Goal: Task Accomplishment & Management: Manage account settings

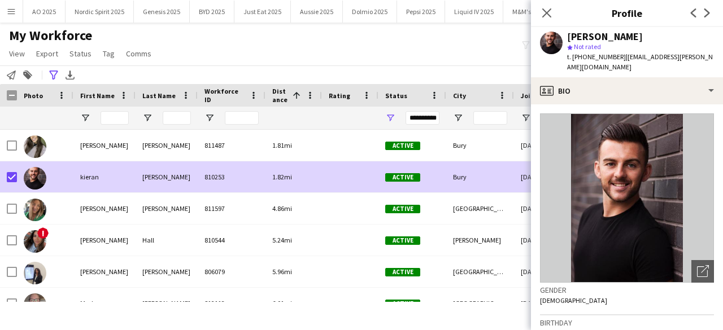
click at [553, 6] on div "Close pop-in" at bounding box center [547, 13] width 32 height 26
click at [548, 14] on icon at bounding box center [546, 12] width 11 height 11
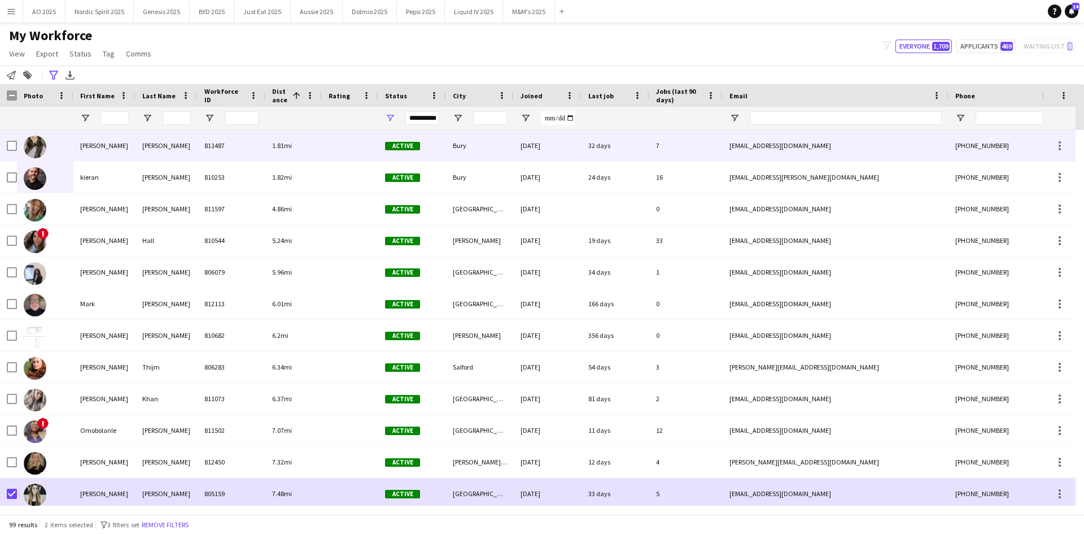
click at [25, 143] on img at bounding box center [35, 147] width 23 height 23
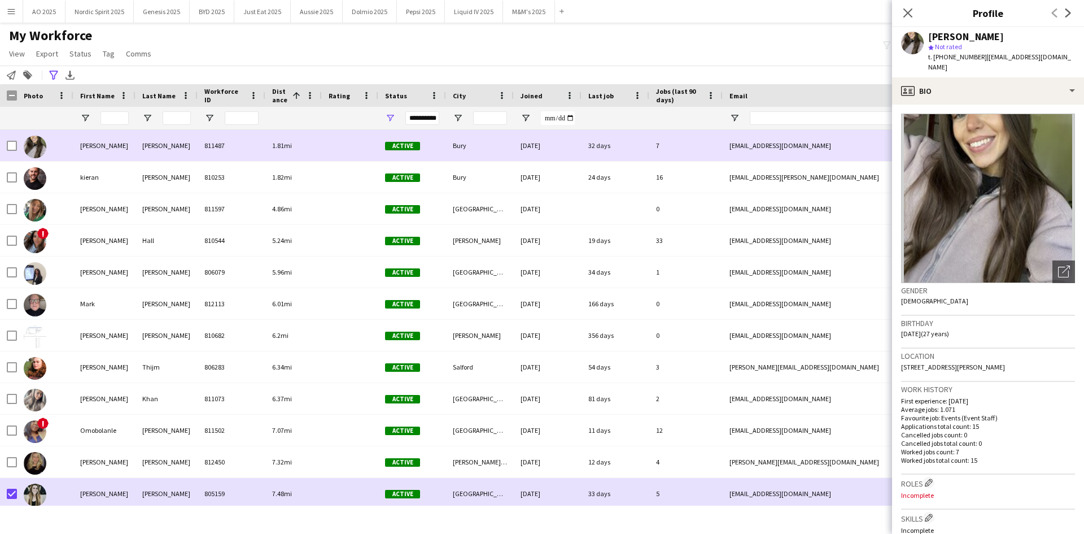
click at [31, 148] on img at bounding box center [35, 147] width 23 height 23
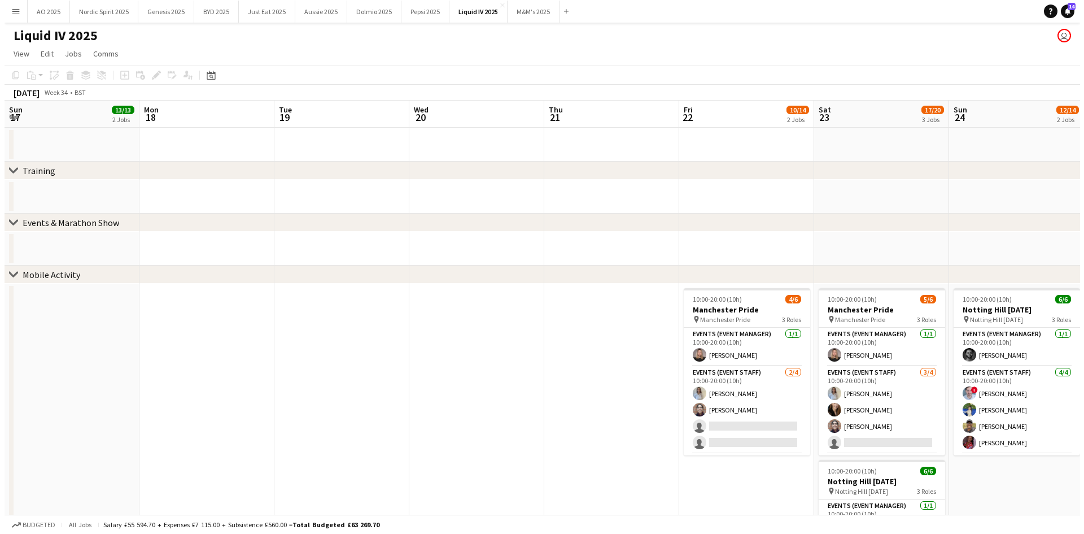
scroll to position [0, 425]
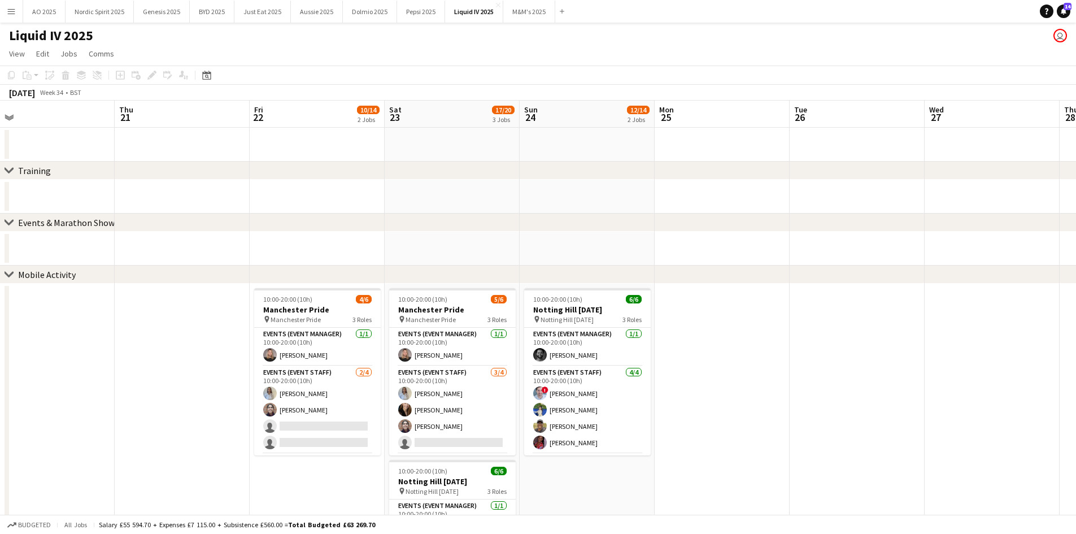
click at [13, 18] on button "Menu" at bounding box center [11, 11] width 23 height 23
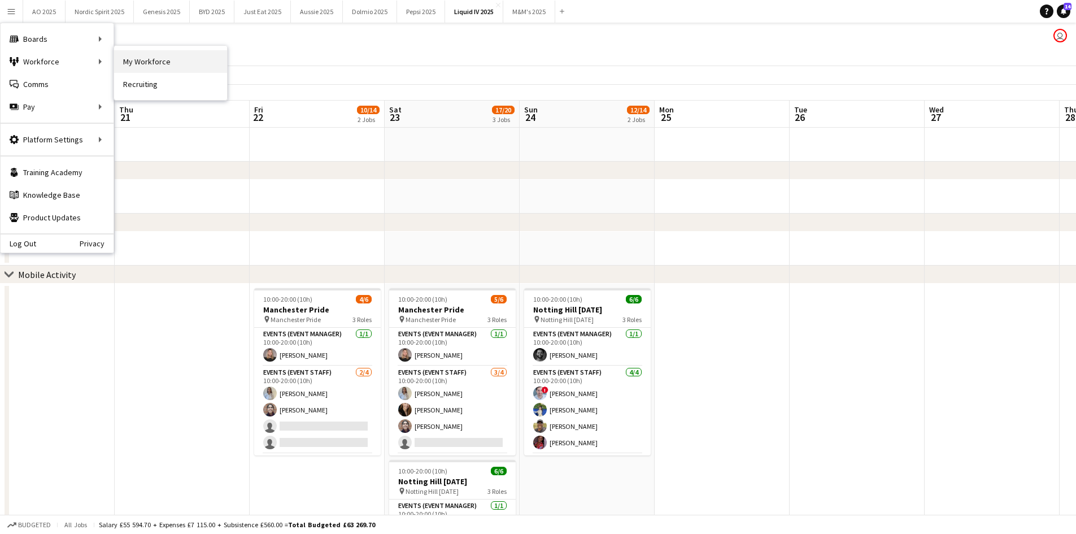
click at [141, 54] on link "My Workforce" at bounding box center [170, 61] width 113 height 23
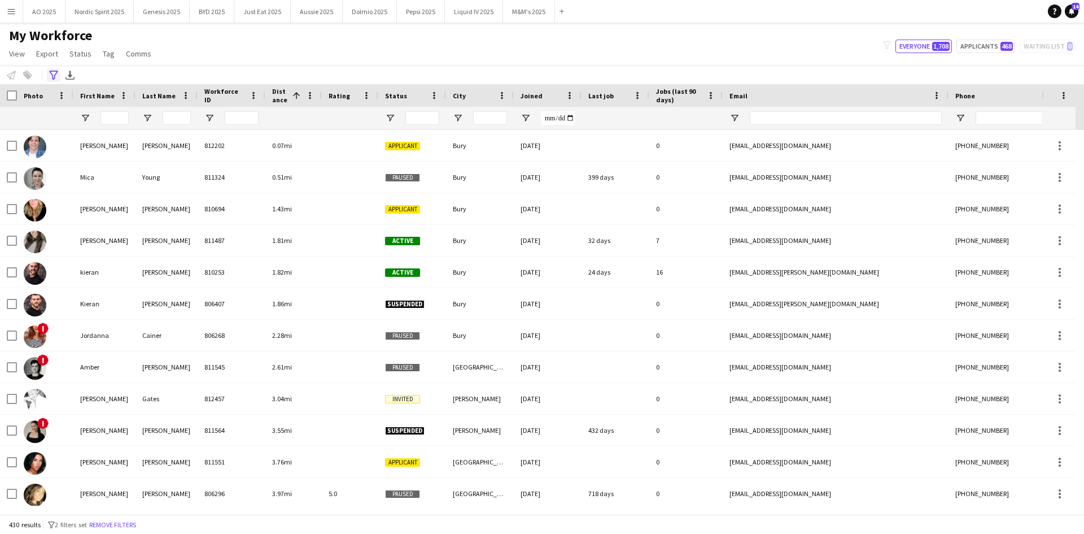
click at [53, 79] on icon at bounding box center [53, 75] width 8 height 9
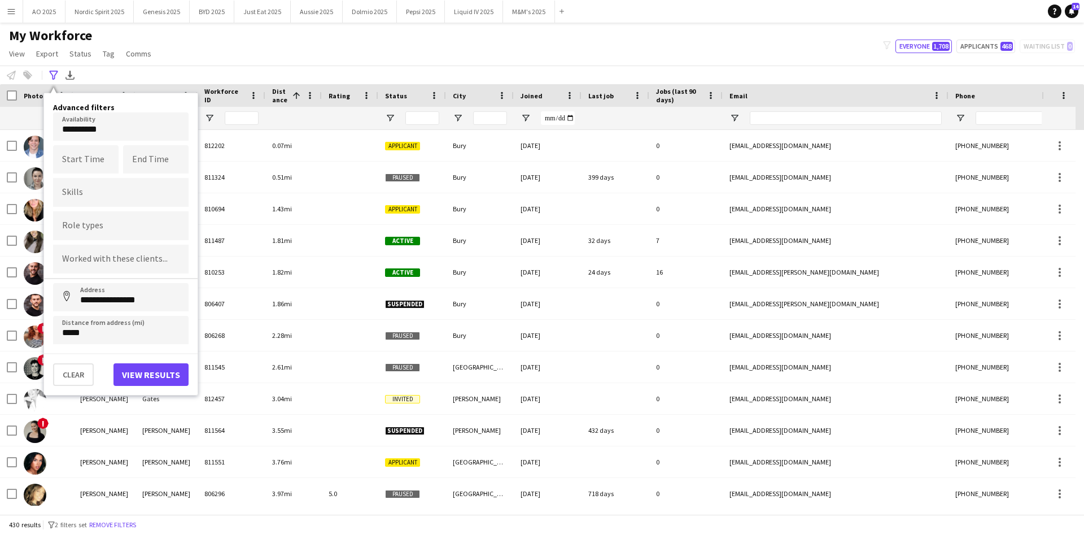
click at [110, 128] on body "Menu Boards Boards Boards All jobs Status Workforce Workforce My Workforce Recr…" at bounding box center [542, 267] width 1084 height 534
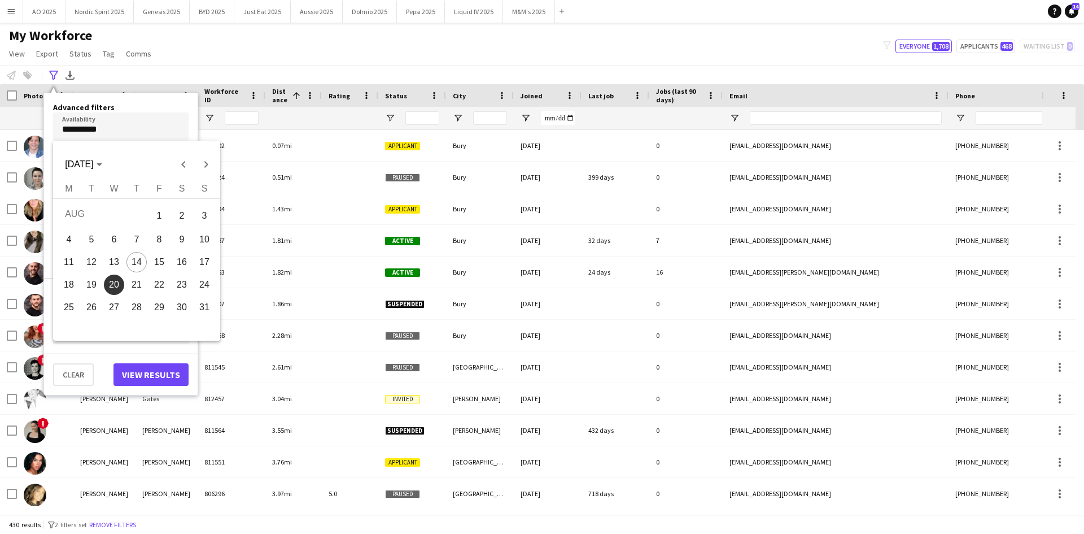
click at [112, 285] on span "20" at bounding box center [114, 284] width 20 height 20
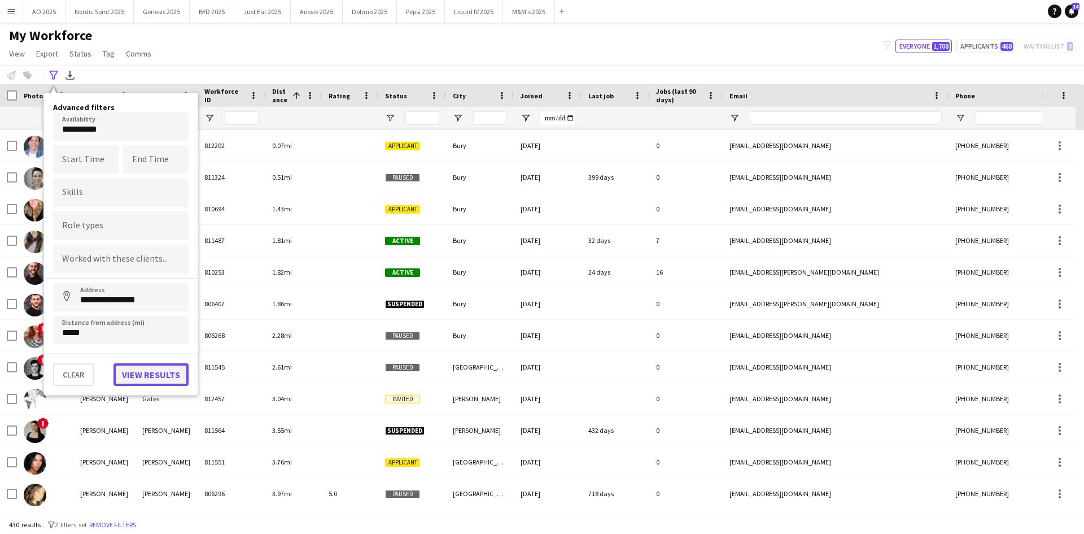
click at [137, 374] on button "View results" at bounding box center [151, 374] width 75 height 23
type input "**********"
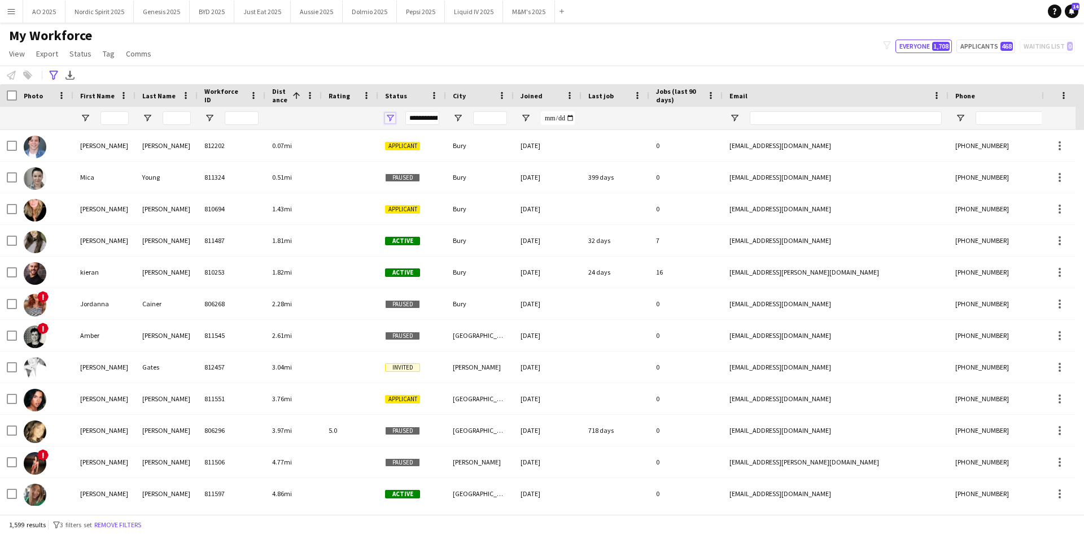
click at [393, 116] on span "Open Filter Menu" at bounding box center [390, 118] width 10 height 10
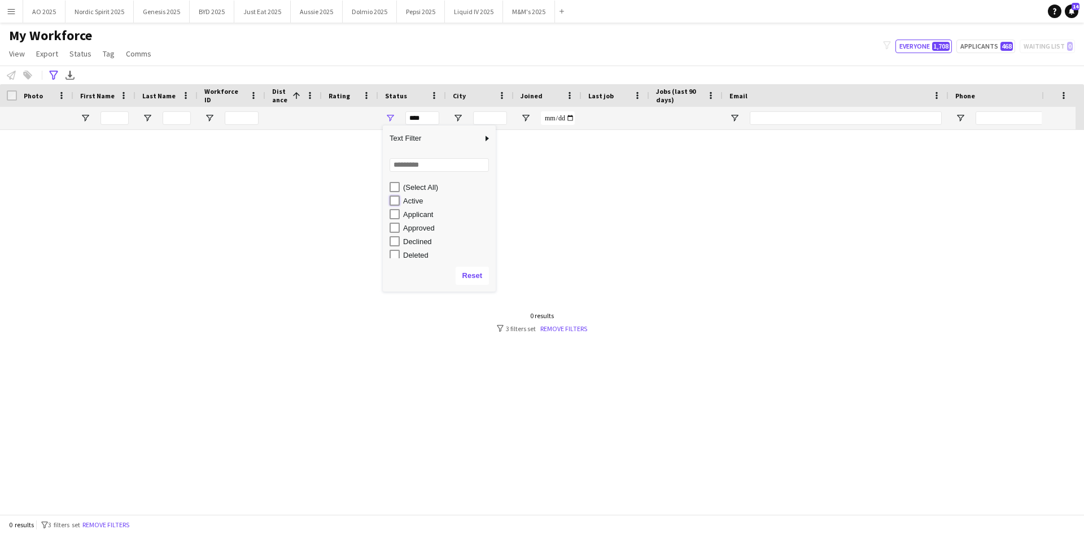
type input "**********"
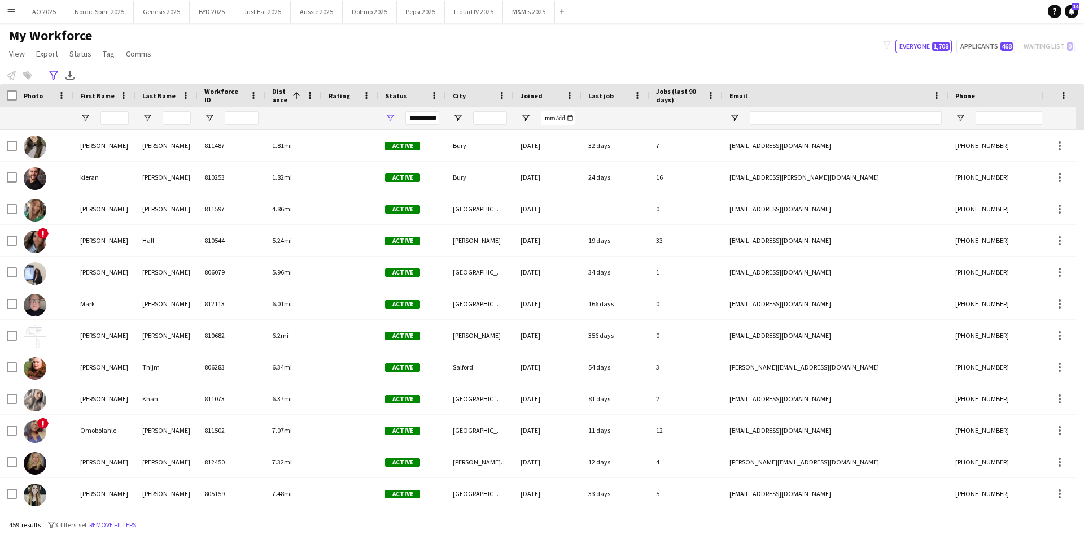
click at [354, 53] on div "My Workforce View Views Default view Compliance Log New view Update view Delete…" at bounding box center [542, 46] width 1084 height 38
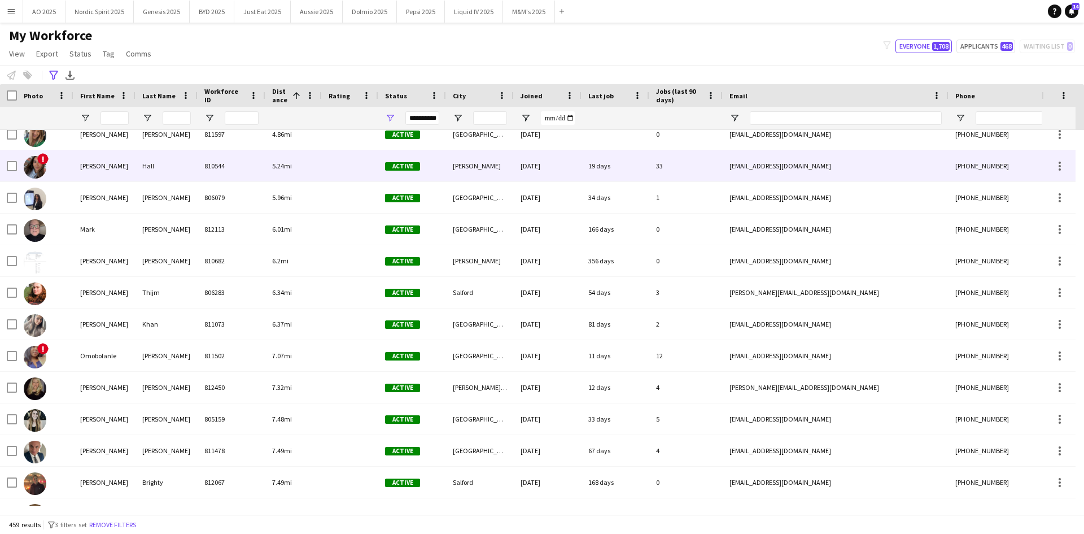
scroll to position [56, 0]
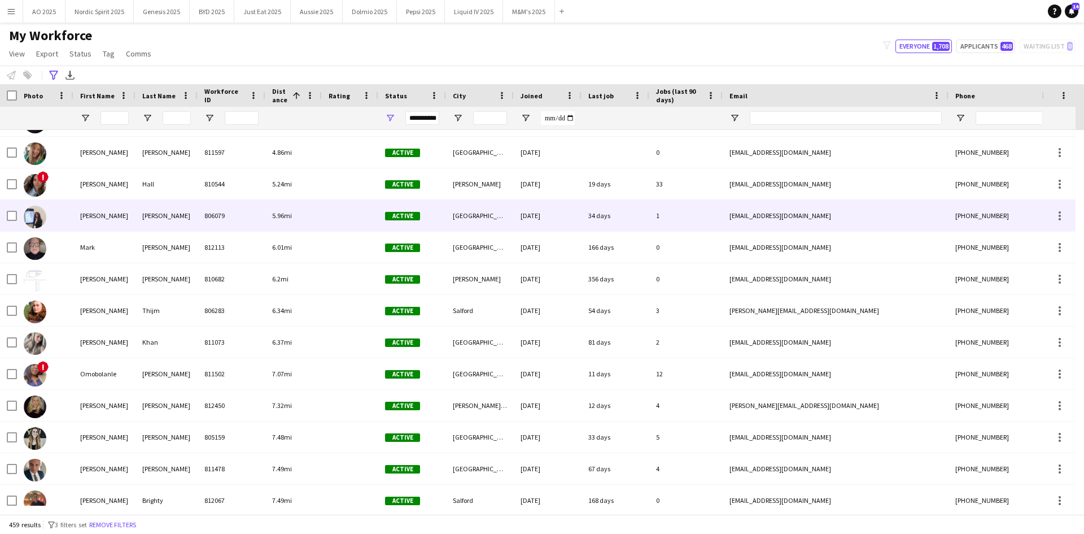
click at [39, 216] on img at bounding box center [35, 217] width 23 height 23
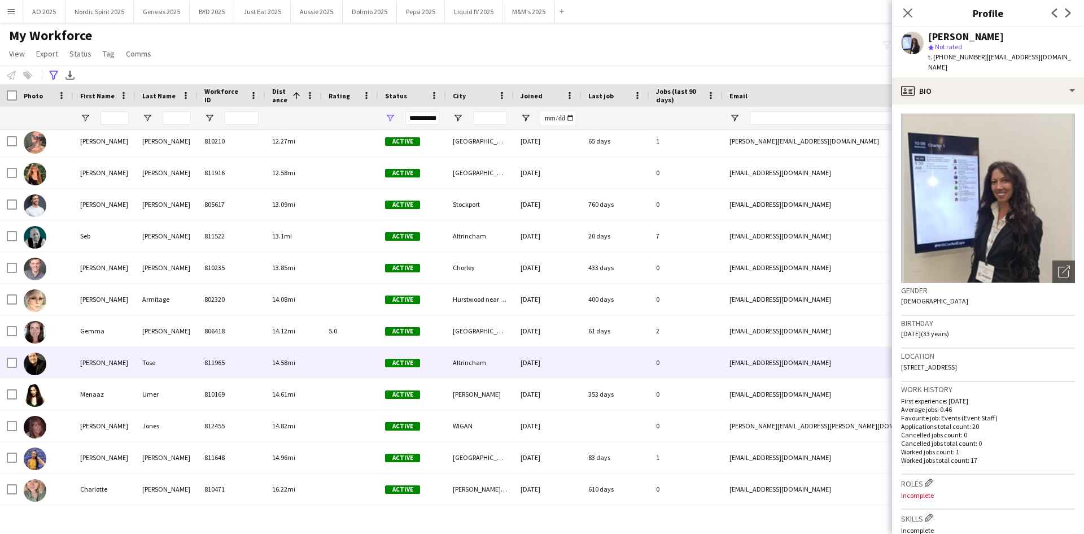
scroll to position [1054, 0]
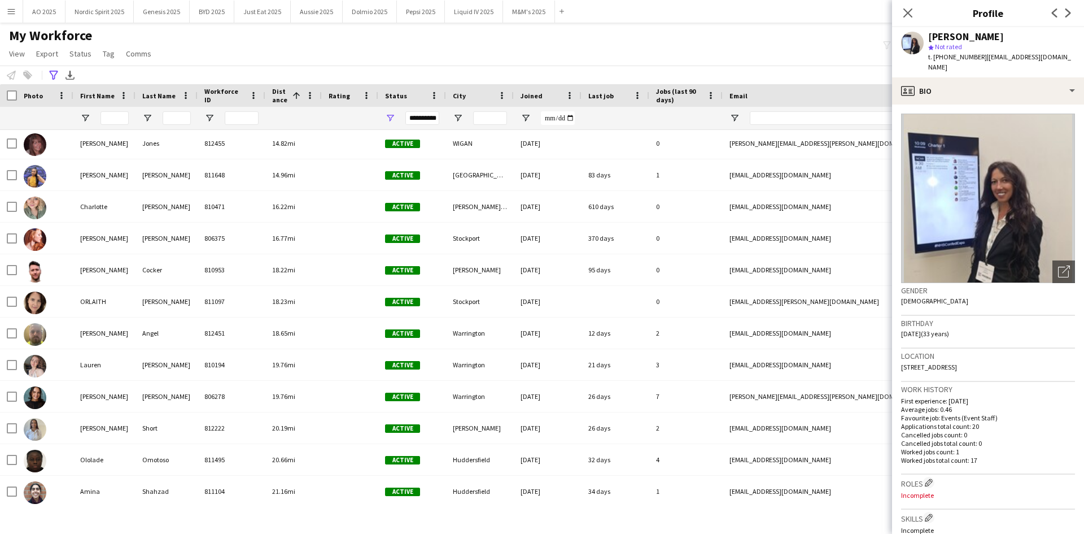
click at [906, 15] on icon "Close pop-in" at bounding box center [908, 12] width 9 height 9
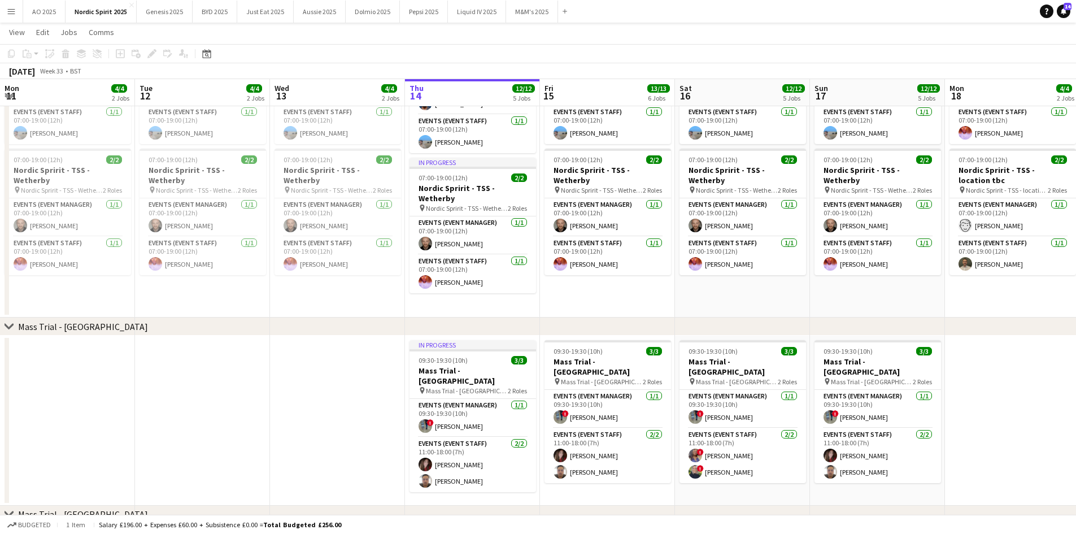
scroll to position [0, 270]
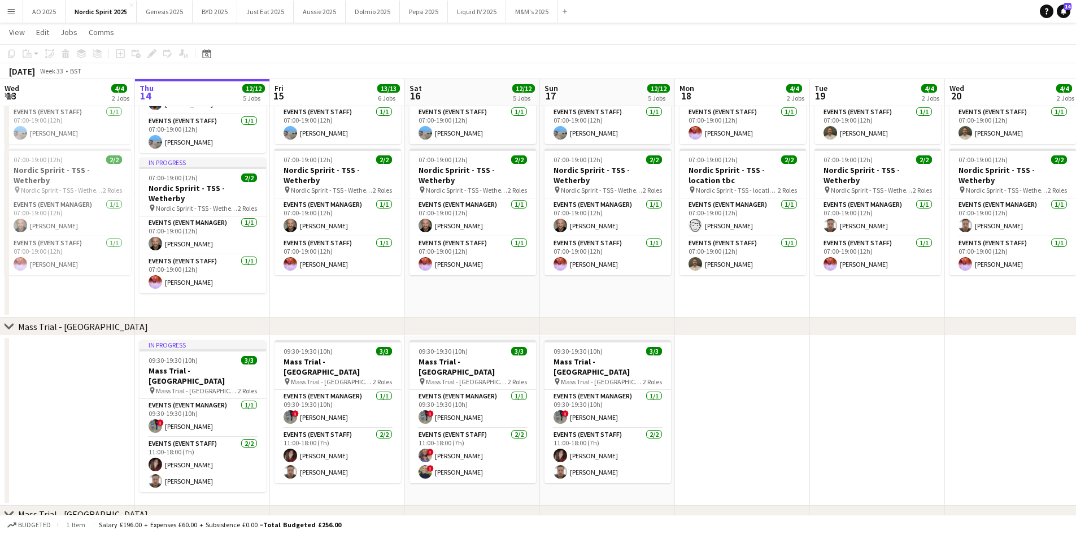
click at [11, 14] on app-icon "Menu" at bounding box center [11, 11] width 9 height 9
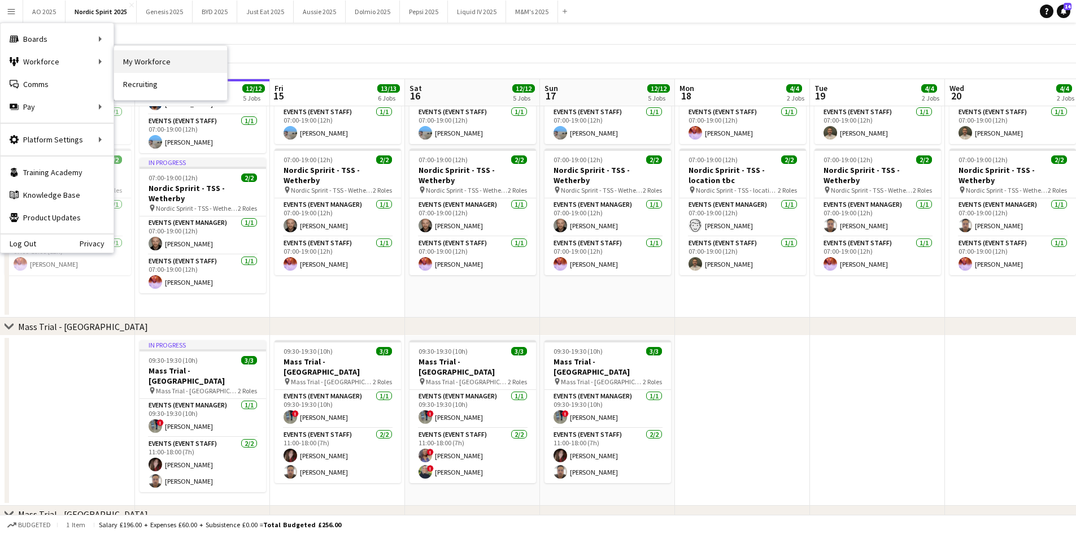
click at [155, 63] on link "My Workforce" at bounding box center [170, 61] width 113 height 23
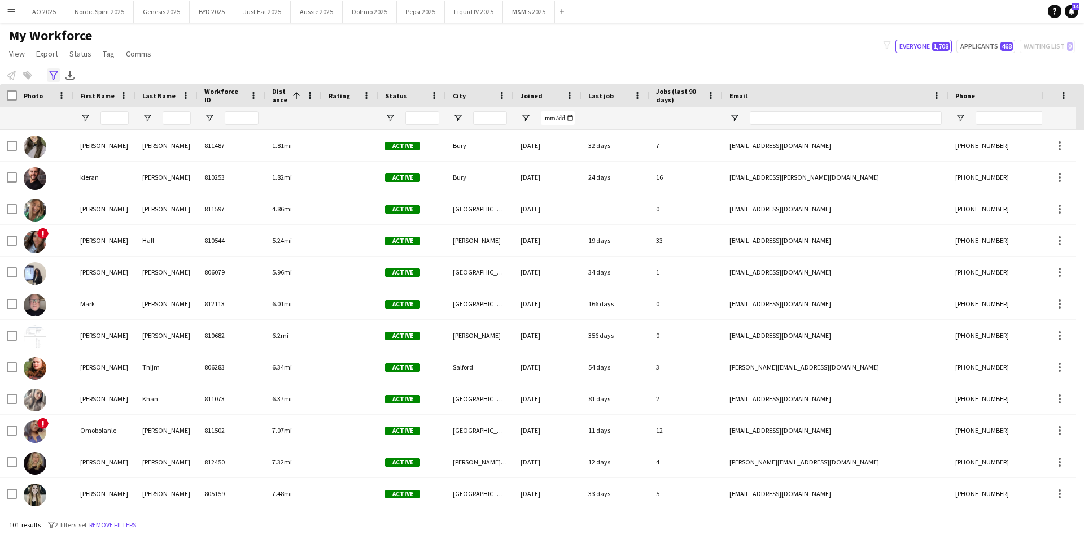
click at [58, 78] on icon "Advanced filters" at bounding box center [53, 75] width 9 height 9
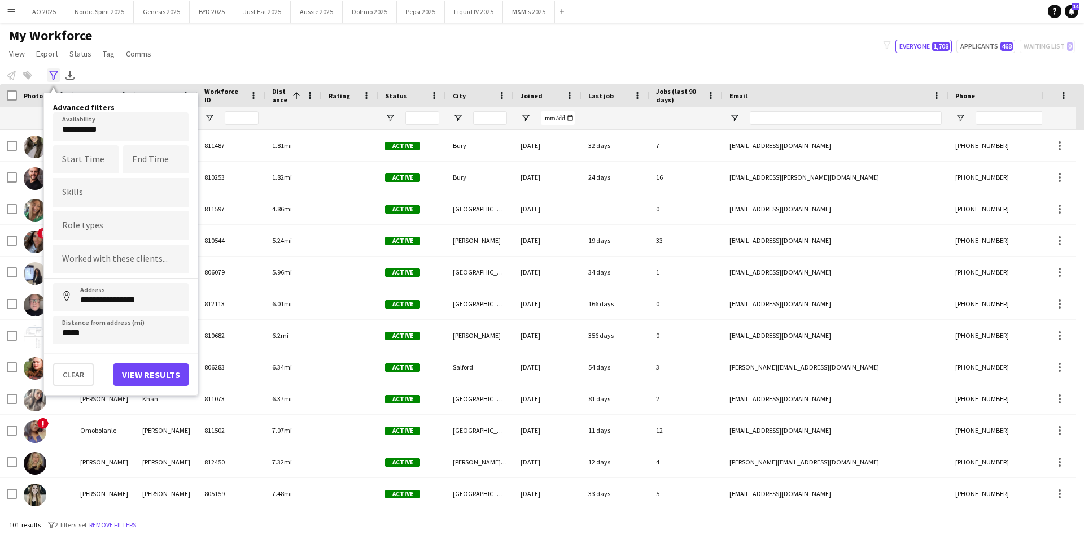
click at [56, 78] on icon "Advanced filters" at bounding box center [53, 75] width 9 height 9
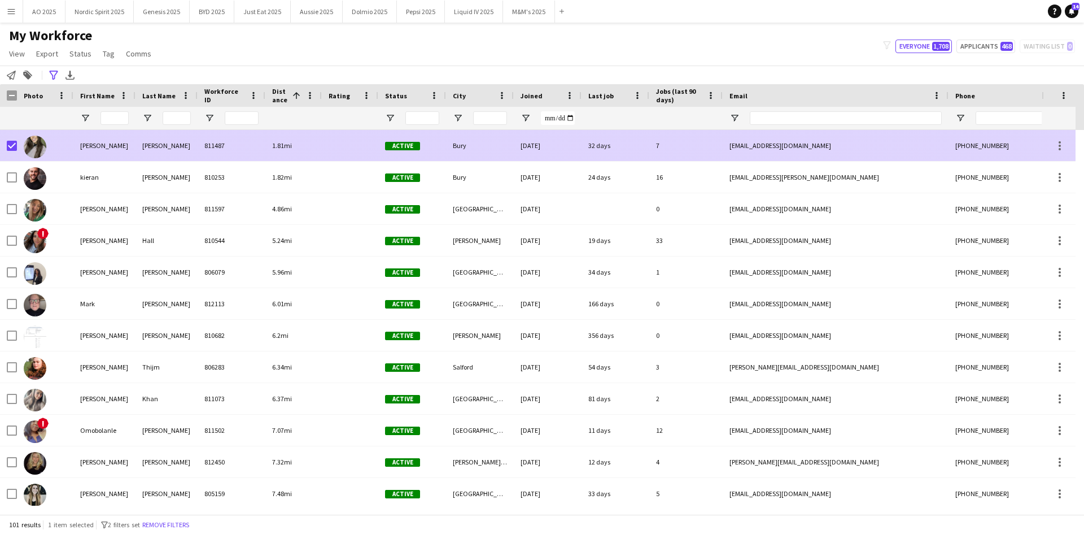
click at [37, 145] on img at bounding box center [35, 147] width 23 height 23
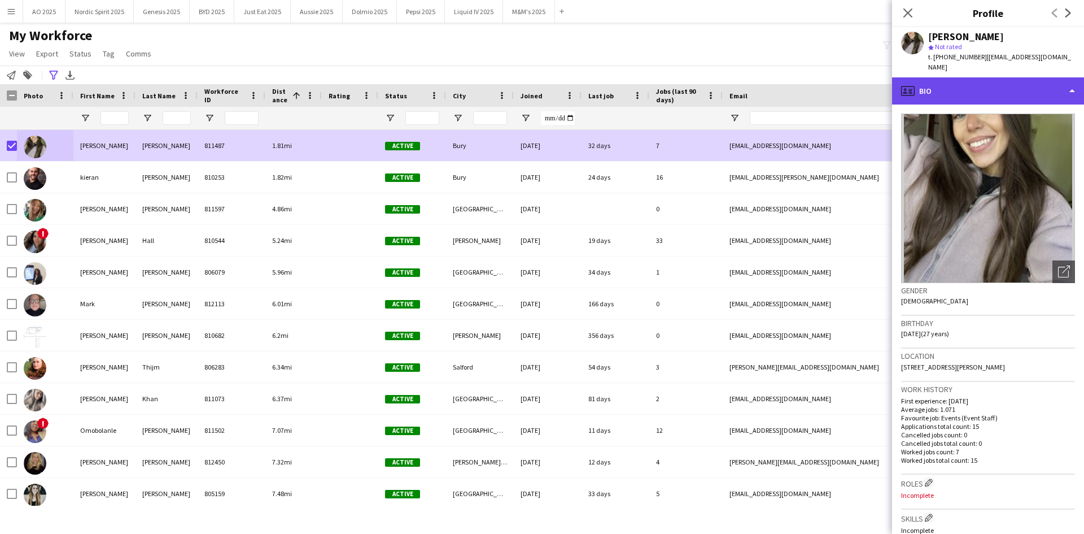
click at [997, 80] on div "profile Bio" at bounding box center [988, 90] width 192 height 27
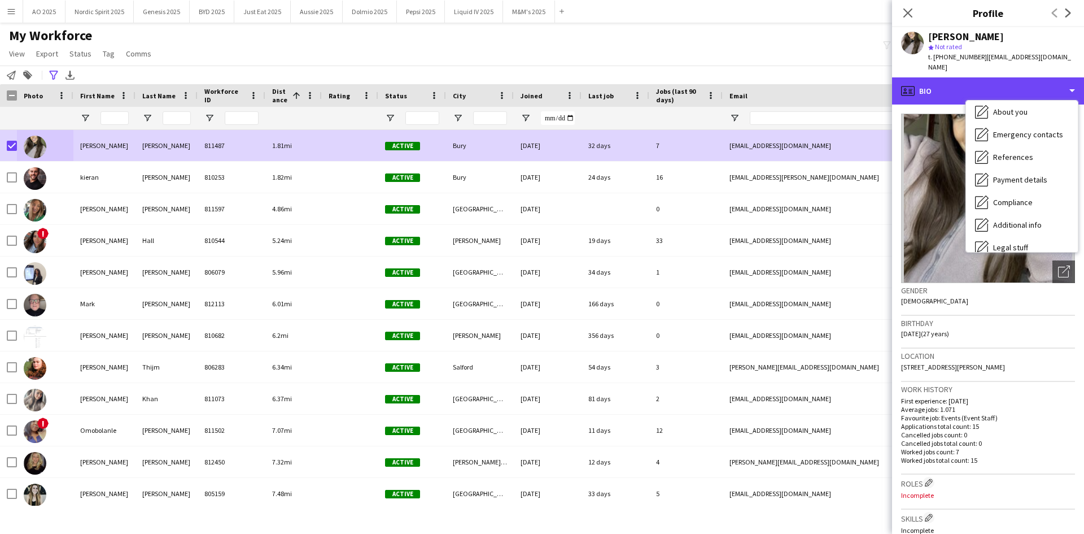
scroll to position [151, 0]
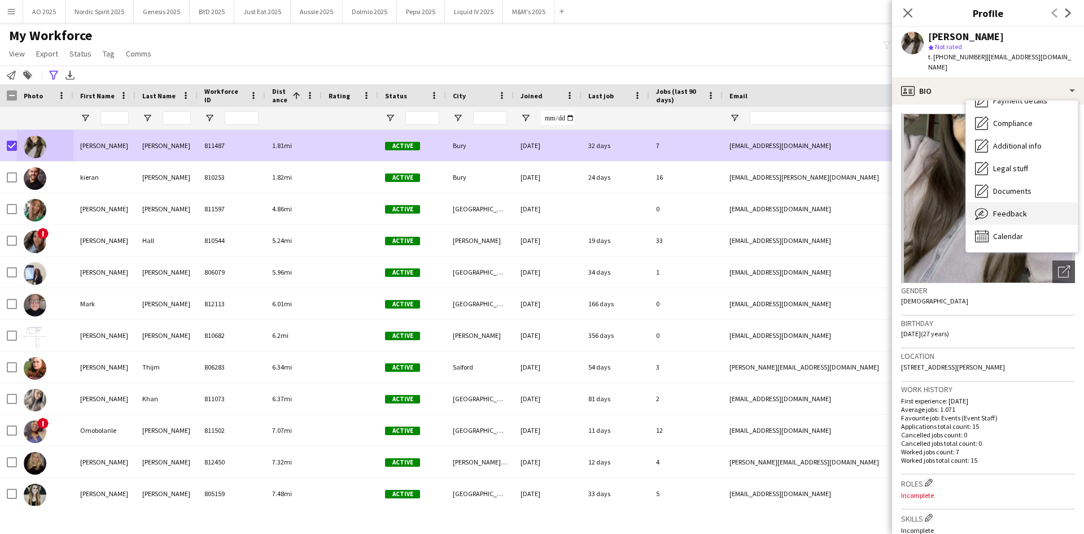
click at [1028, 210] on div "Feedback Feedback" at bounding box center [1022, 213] width 112 height 23
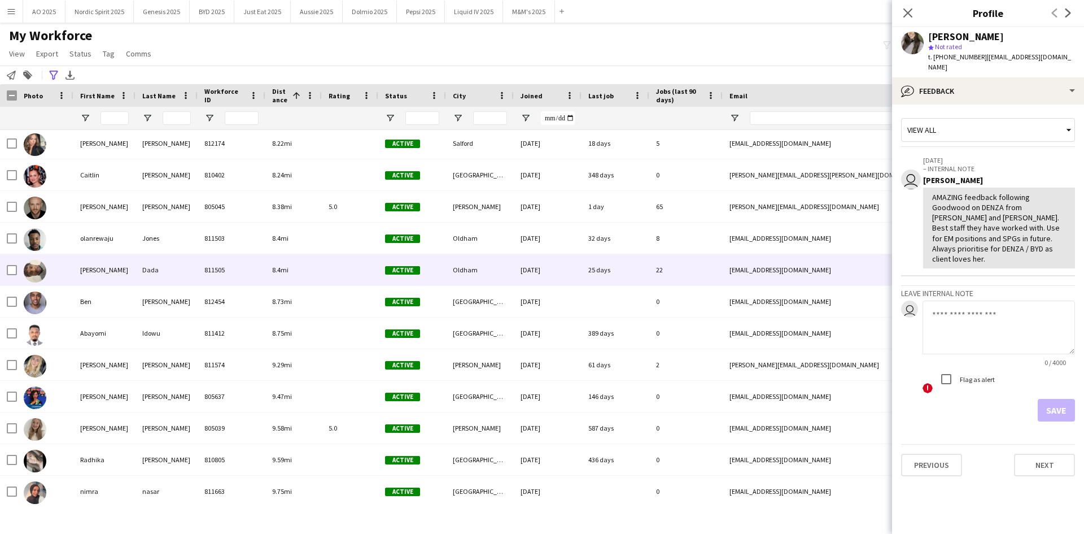
scroll to position [0, 0]
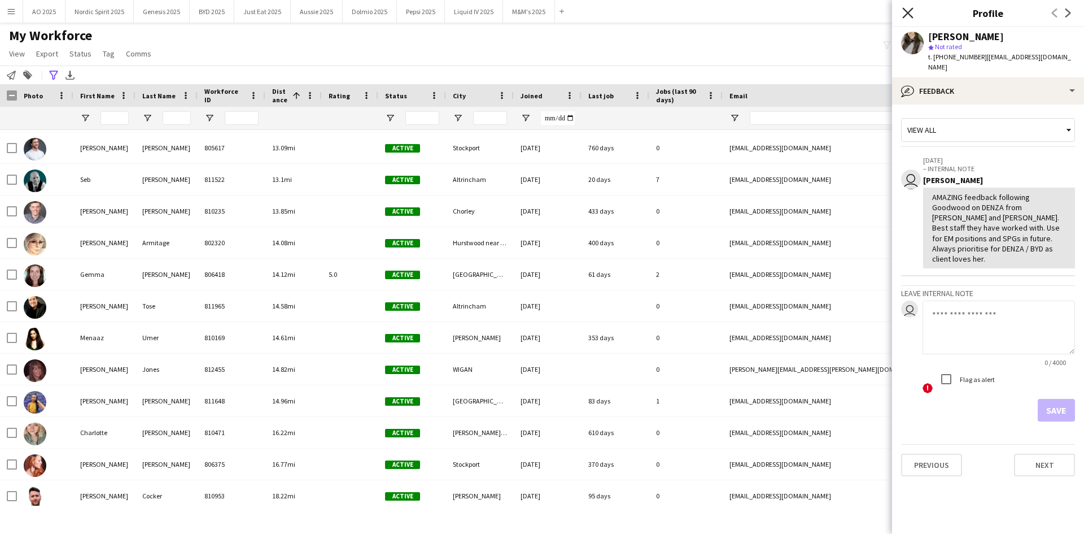
click at [906, 14] on icon at bounding box center [908, 12] width 11 height 11
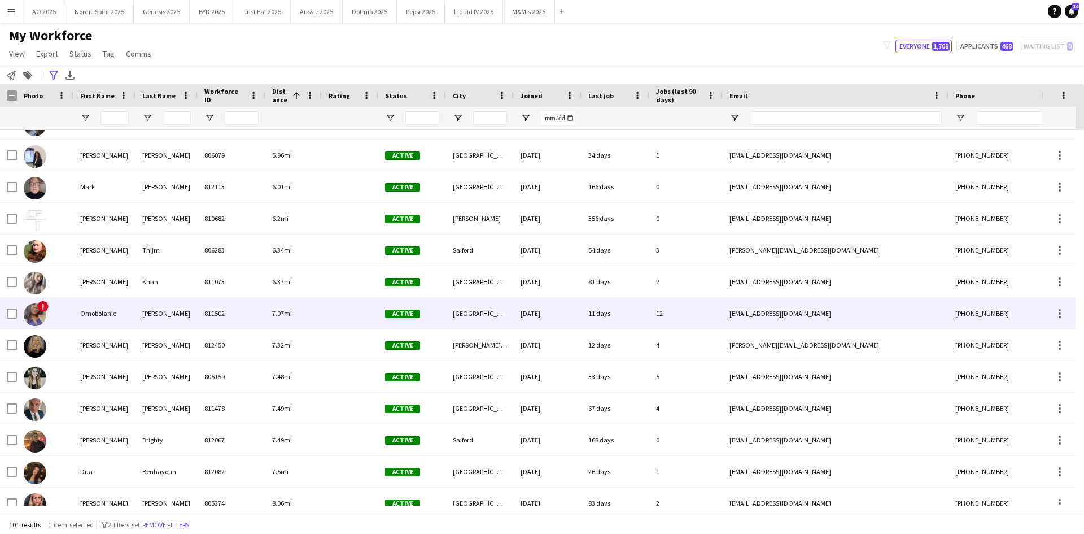
scroll to position [186, 0]
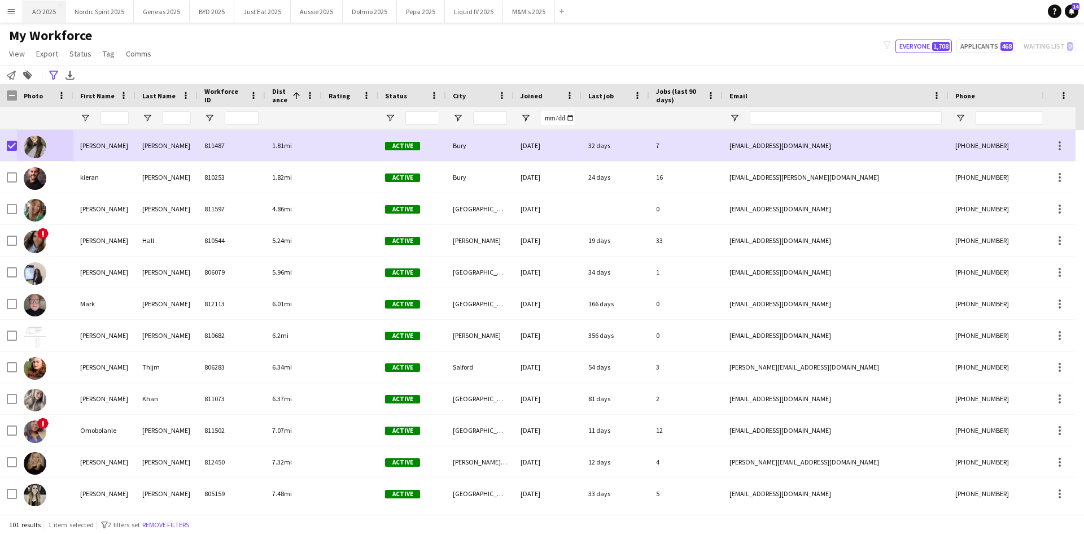
click at [41, 12] on button "AO 2025 Close" at bounding box center [44, 12] width 42 height 22
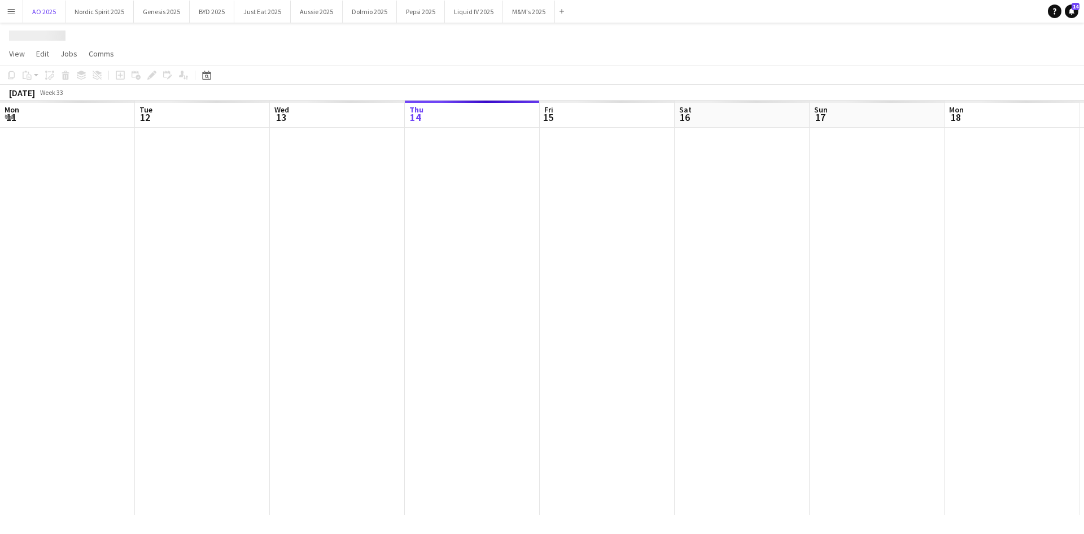
scroll to position [0, 270]
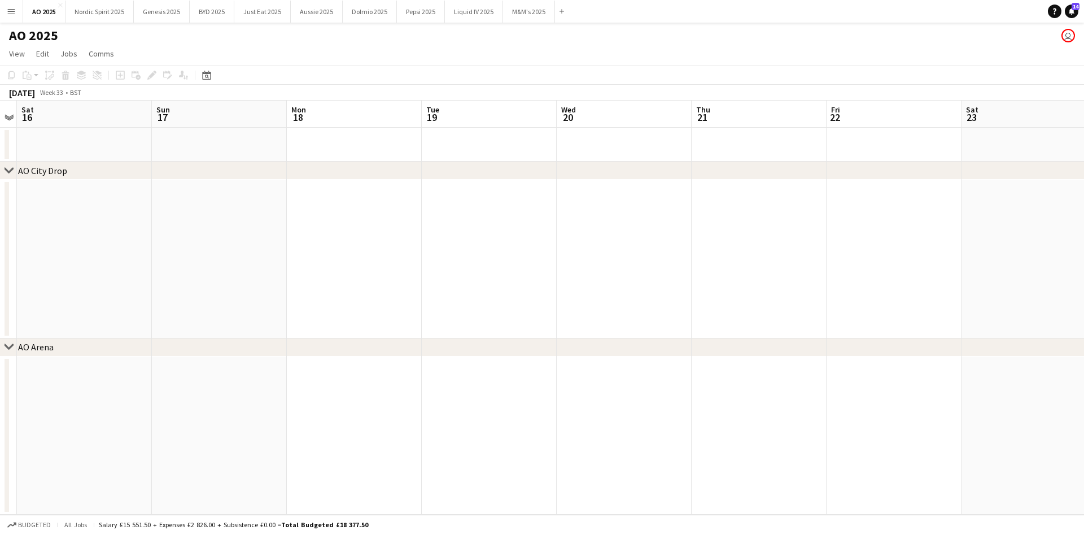
drag, startPoint x: 578, startPoint y: 250, endPoint x: 190, endPoint y: 277, distance: 389.6
click at [188, 278] on app-calendar-viewport "Wed 13 Thu 14 Fri 15 Sat 16 Sun 17 Mon 18 Tue 19 Wed 20 Thu 21 Fri 22 Sat 23 Su…" at bounding box center [542, 308] width 1084 height 414
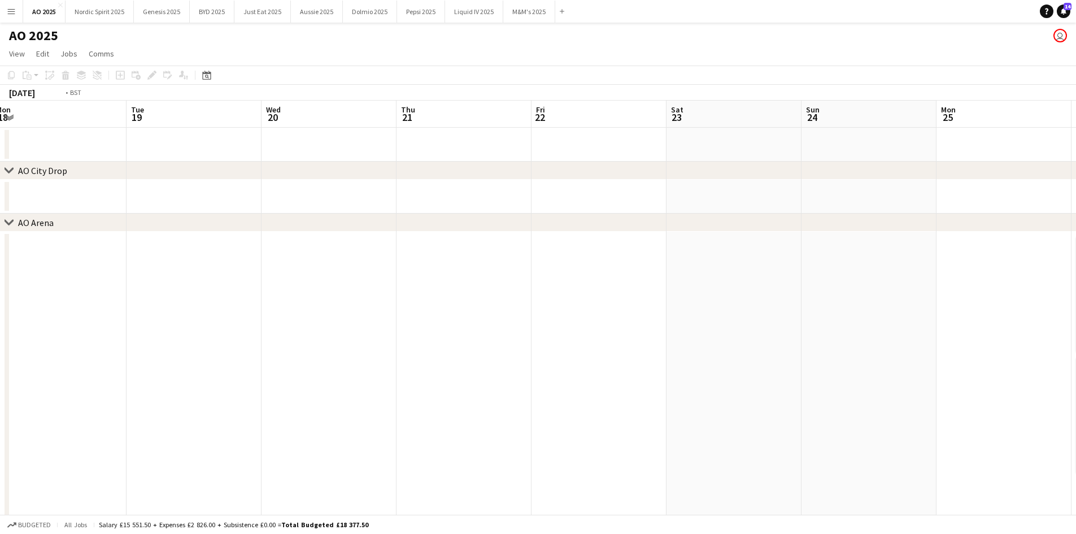
drag, startPoint x: 285, startPoint y: 255, endPoint x: 303, endPoint y: 252, distance: 18.2
click at [197, 254] on app-calendar-viewport "Fri 15 Sat 16 Sun 17 Mon 18 Tue 19 Wed 20 Thu 21 Fri 22 Sat 23 Sun 24 Mon 25 Tu…" at bounding box center [538, 309] width 1076 height 417
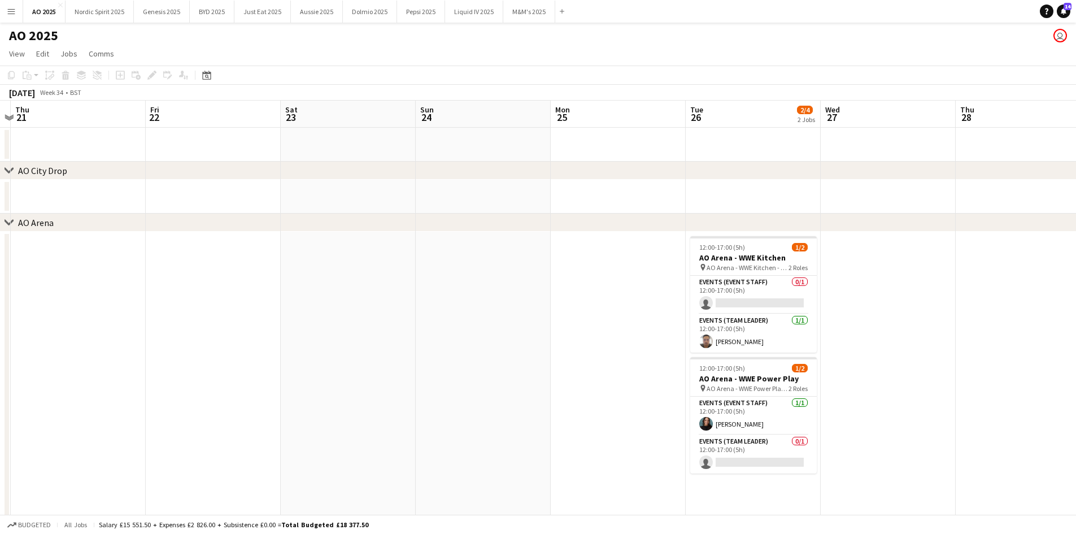
scroll to position [0, 423]
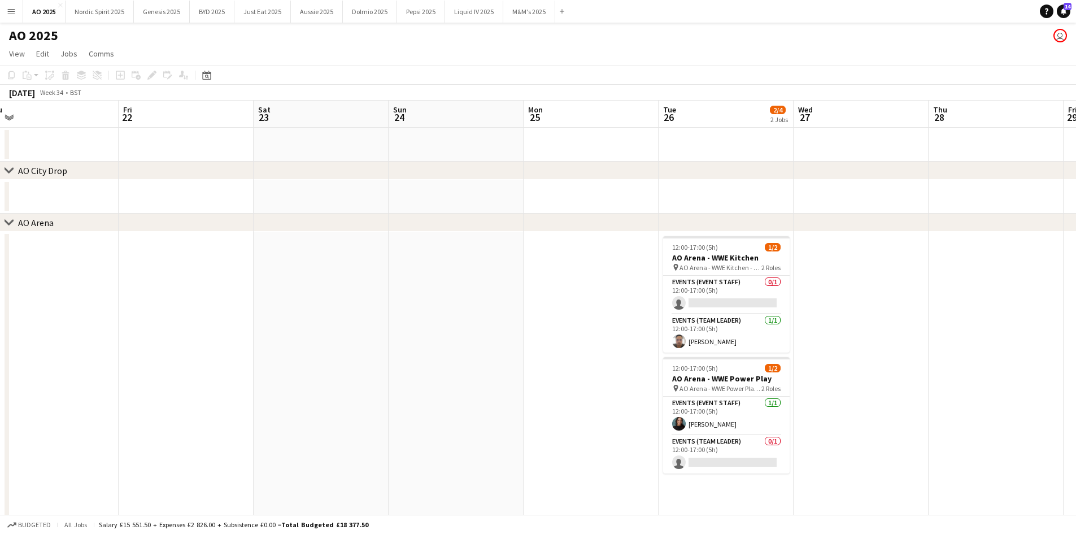
drag, startPoint x: 524, startPoint y: 264, endPoint x: 111, endPoint y: 263, distance: 413.4
click at [111, 263] on app-calendar-viewport "Mon 18 Tue 19 Wed 20 Thu 21 Fri 22 Sat 23 Sun 24 Mon 25 Tue 26 2/4 2 Jobs Wed 2…" at bounding box center [538, 309] width 1076 height 417
click at [727, 452] on app-card-role "Events (Team Leader) 0/1 12:00-17:00 (5h) single-neutral-actions" at bounding box center [724, 454] width 127 height 38
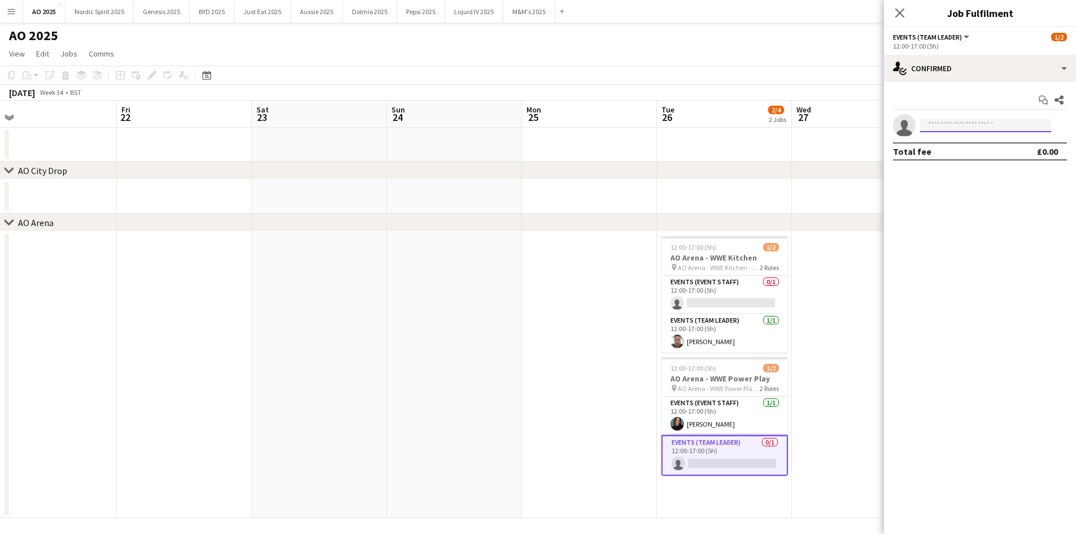
click at [930, 122] on input at bounding box center [985, 126] width 131 height 14
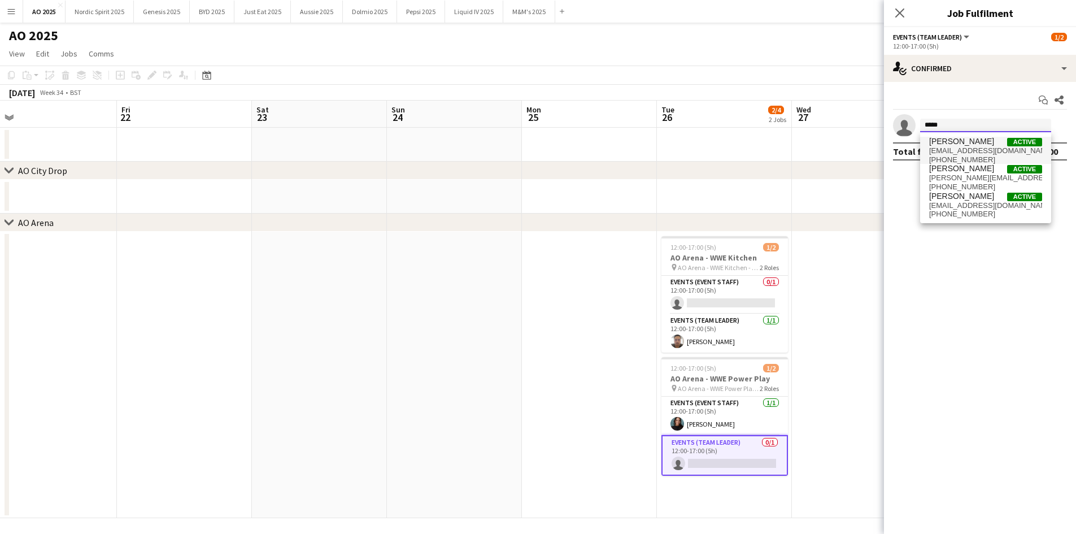
type input "*****"
click at [971, 152] on span "[EMAIL_ADDRESS][DOMAIN_NAME]" at bounding box center [985, 150] width 113 height 9
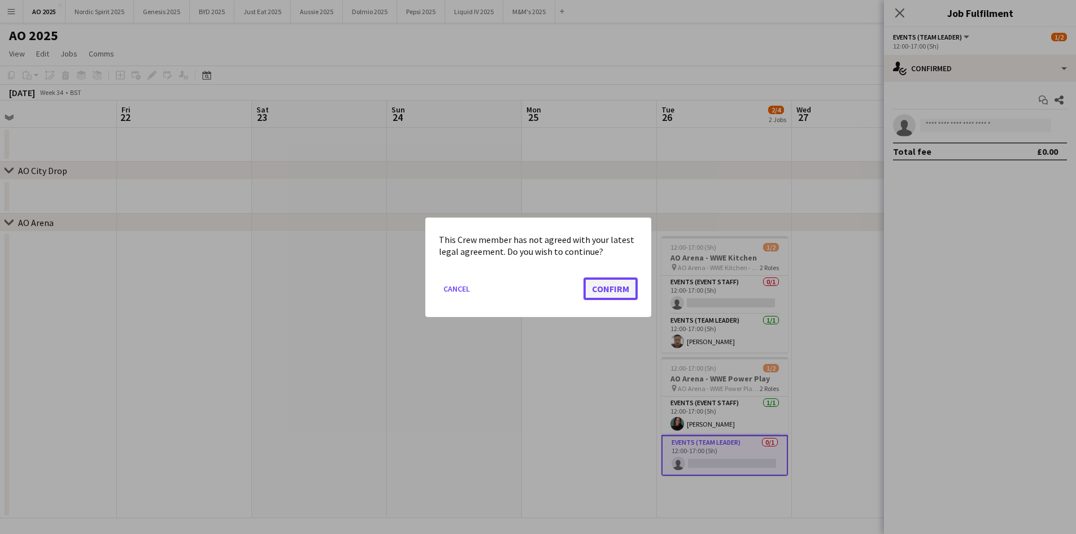
click at [605, 284] on button "Confirm" at bounding box center [610, 288] width 54 height 23
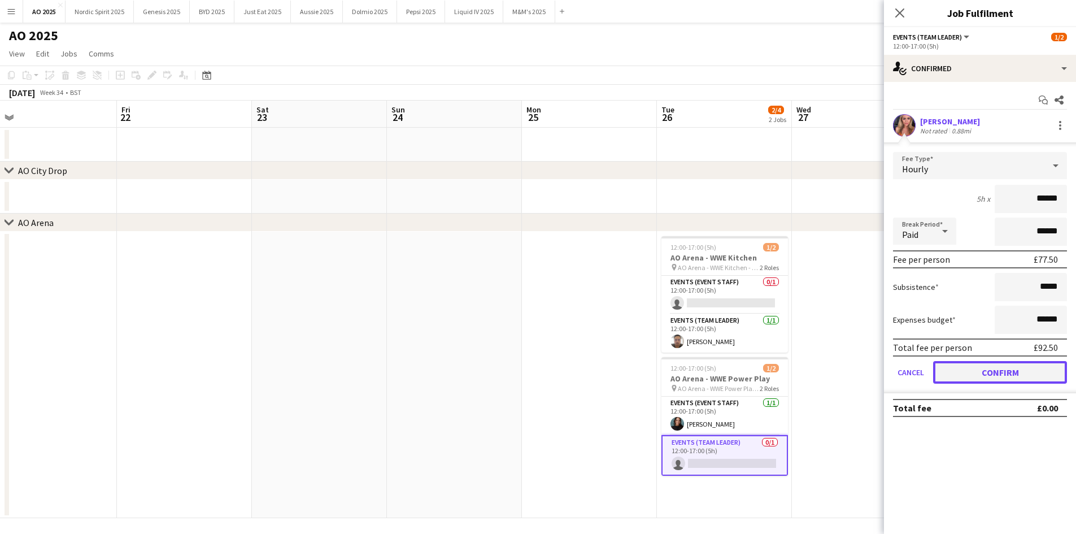
click at [968, 374] on button "Confirm" at bounding box center [1000, 372] width 134 height 23
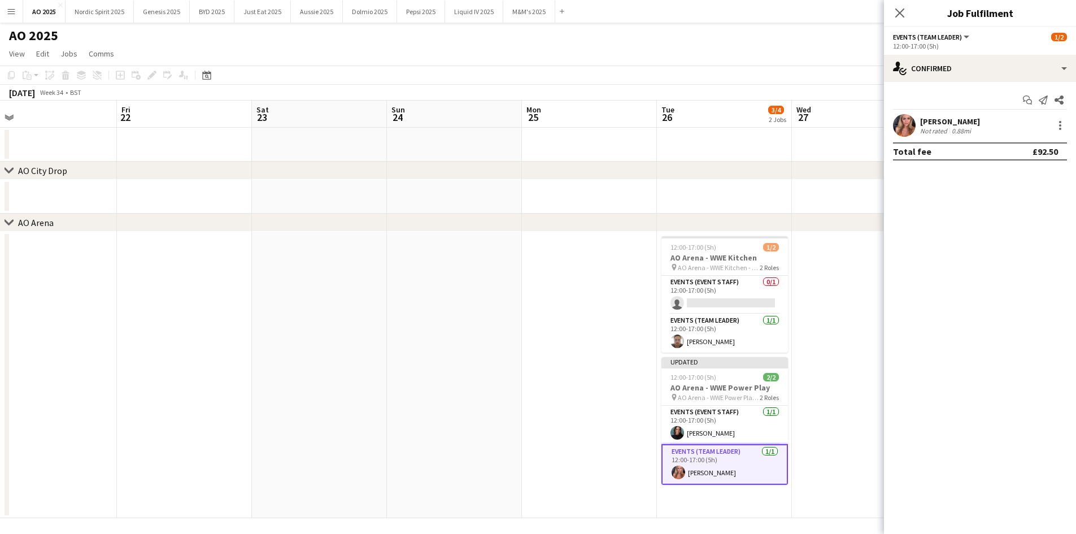
click at [865, 337] on app-date-cell at bounding box center [859, 375] width 135 height 286
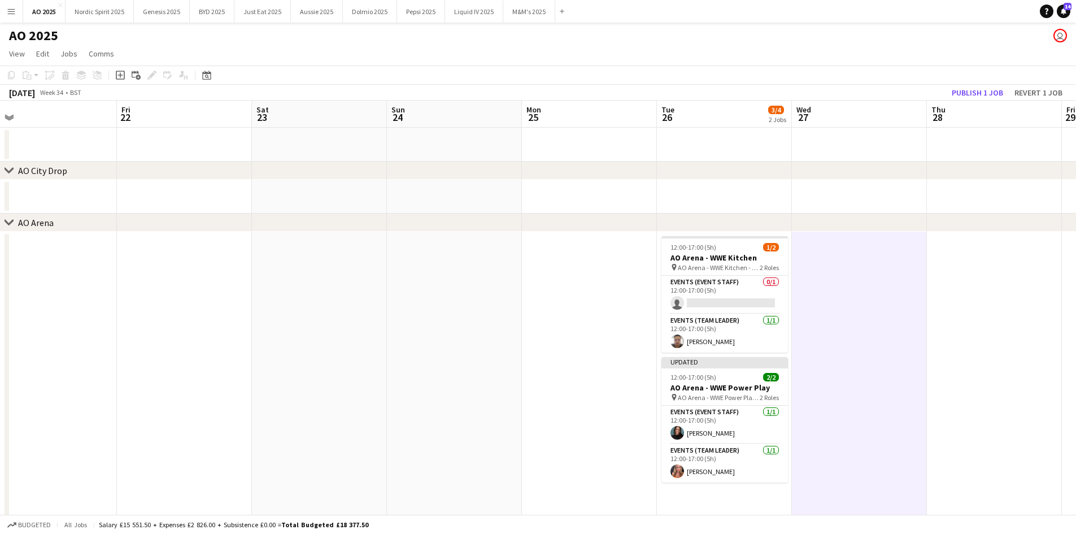
scroll to position [0, 424]
click at [954, 88] on button "Publish 1 job" at bounding box center [977, 92] width 60 height 15
